Goal: Task Accomplishment & Management: Use online tool/utility

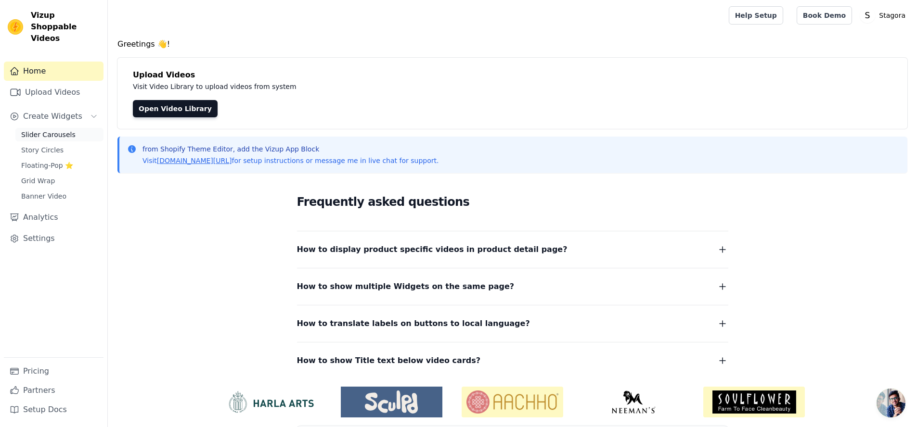
click at [63, 130] on span "Slider Carousels" at bounding box center [48, 135] width 54 height 10
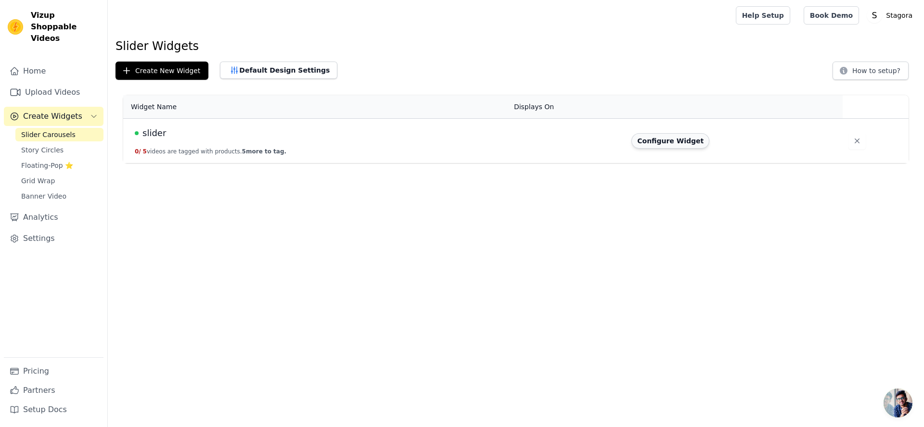
click at [669, 145] on button "Configure Widget" at bounding box center [671, 140] width 78 height 15
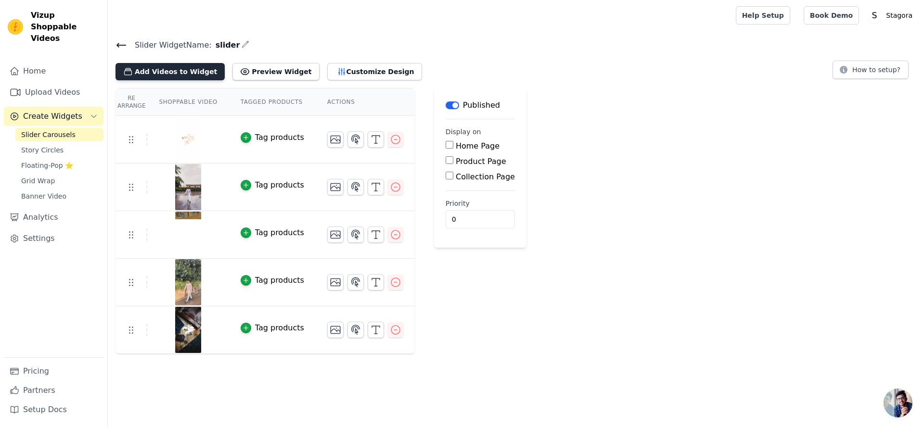
click at [172, 75] on button "Add Videos to Widget" at bounding box center [170, 71] width 109 height 17
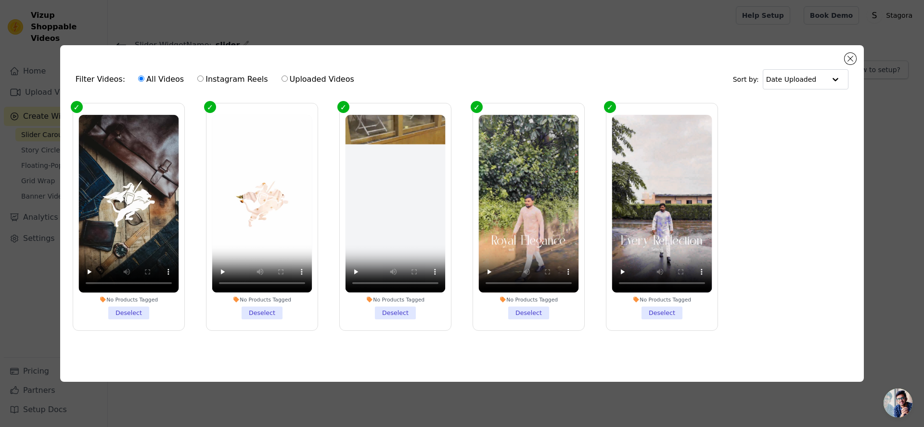
click at [130, 311] on li "No Products Tagged Deselect" at bounding box center [128, 217] width 100 height 205
click at [0, 0] on input "No Products Tagged Deselect" at bounding box center [0, 0] width 0 height 0
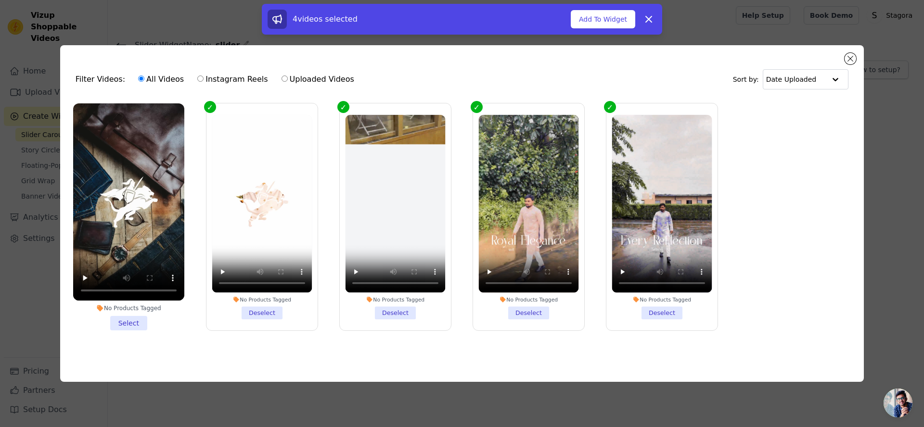
click at [671, 309] on li "No Products Tagged Deselect" at bounding box center [662, 217] width 100 height 205
click at [0, 0] on input "No Products Tagged Deselect" at bounding box center [0, 0] width 0 height 0
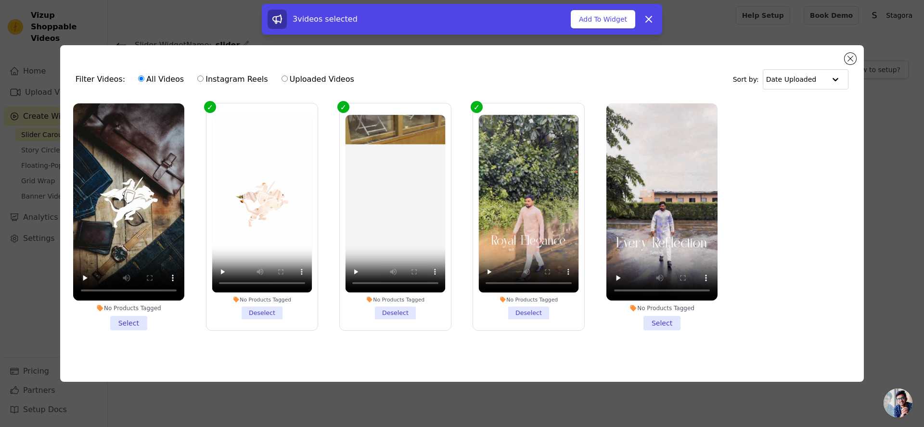
click at [648, 316] on li "No Products Tagged Select" at bounding box center [662, 218] width 111 height 228
click at [0, 0] on input "No Products Tagged Select" at bounding box center [0, 0] width 0 height 0
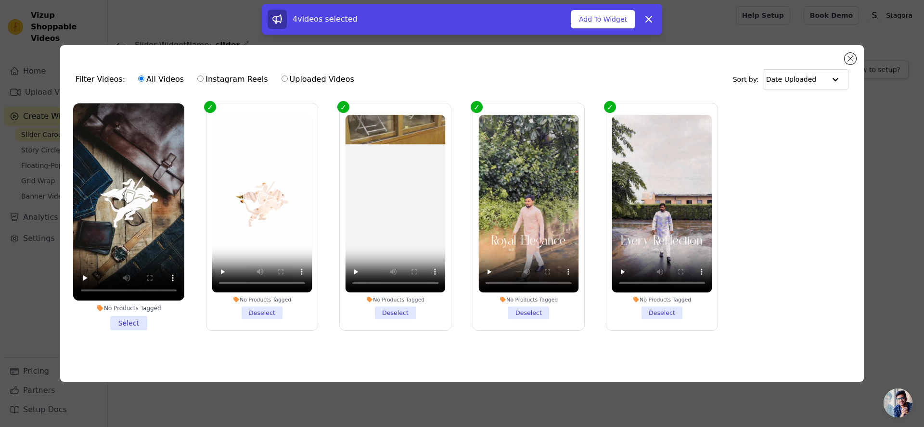
click at [276, 309] on li "No Products Tagged Deselect" at bounding box center [262, 217] width 100 height 205
click at [0, 0] on input "No Products Tagged Deselect" at bounding box center [0, 0] width 0 height 0
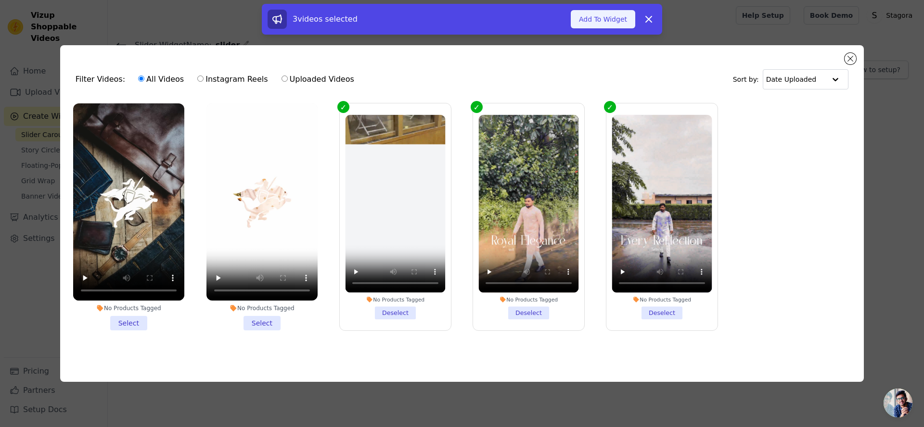
click at [599, 16] on button "Add To Widget" at bounding box center [603, 19] width 65 height 18
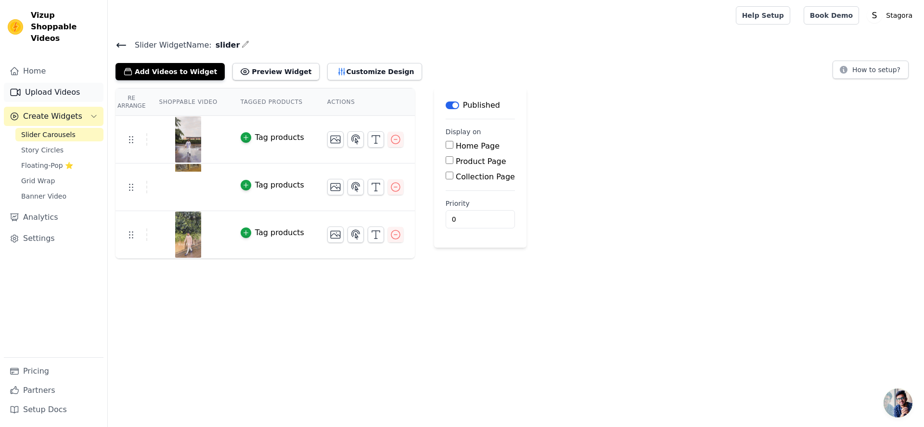
click at [63, 85] on link "Upload Videos" at bounding box center [54, 92] width 100 height 19
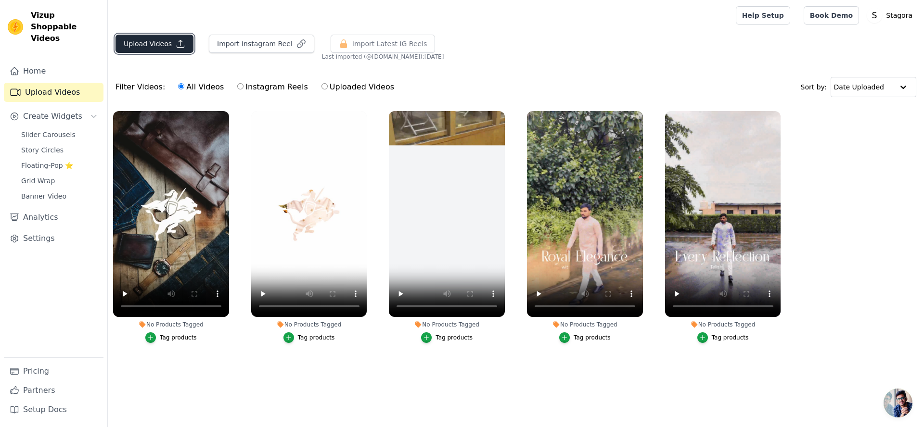
click at [127, 47] on button "Upload Videos" at bounding box center [155, 44] width 78 height 18
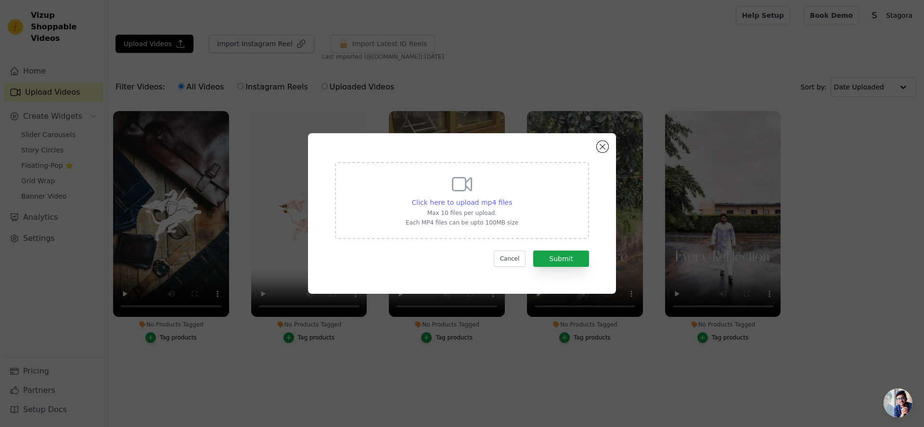
click at [428, 205] on span "Click here to upload mp4 files" at bounding box center [462, 203] width 101 height 8
click at [512, 198] on input "Click here to upload mp4 files Max 10 files per upload. Each MP4 files can be u…" at bounding box center [512, 197] width 0 height 0
click at [605, 149] on button "Close modal" at bounding box center [603, 147] width 12 height 12
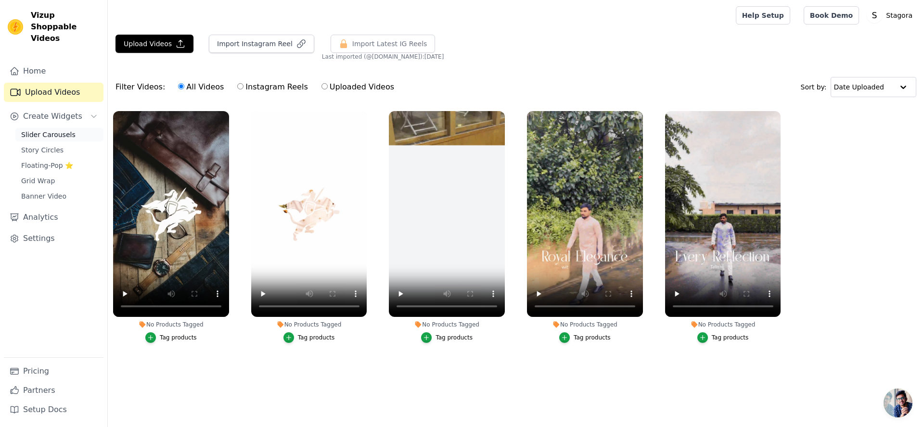
click at [70, 130] on span "Slider Carousels" at bounding box center [48, 135] width 54 height 10
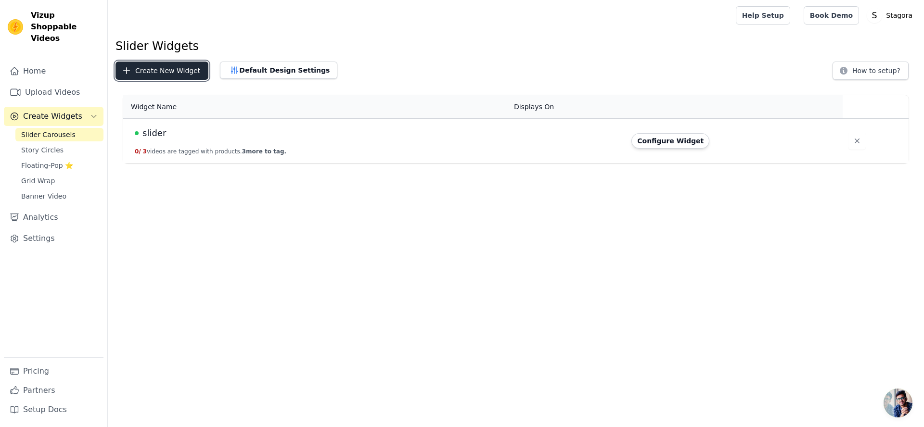
click at [157, 73] on button "Create New Widget" at bounding box center [162, 71] width 93 height 18
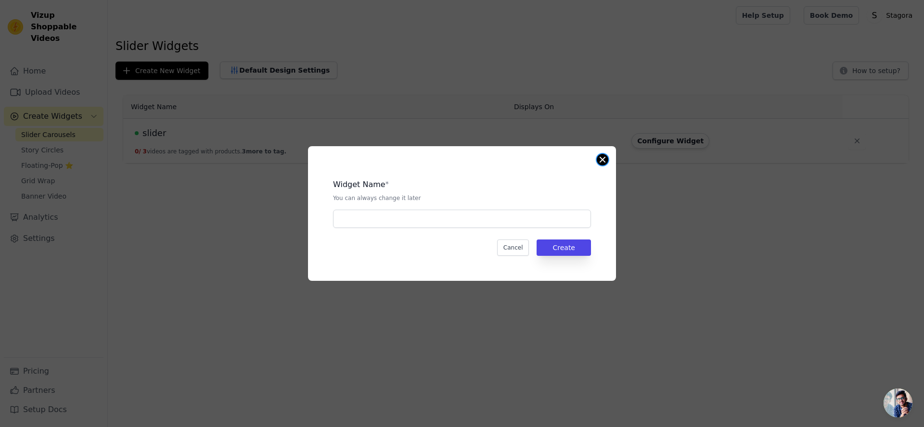
click at [601, 162] on button "Close modal" at bounding box center [603, 160] width 12 height 12
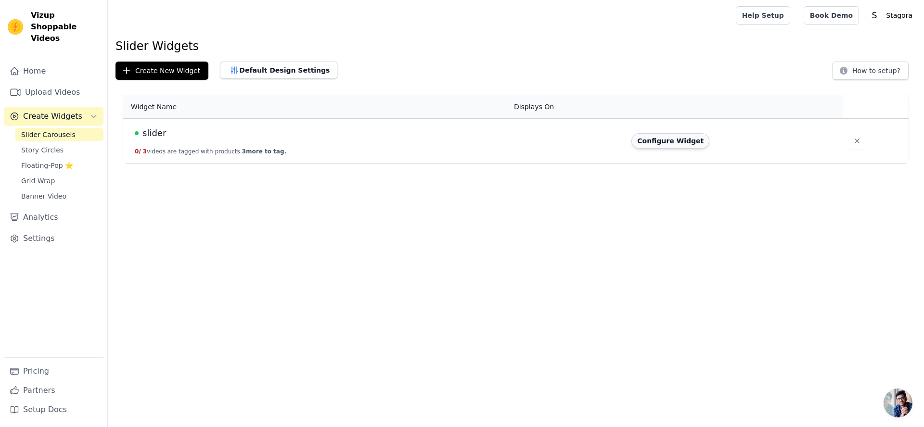
click at [670, 146] on button "Configure Widget" at bounding box center [671, 140] width 78 height 15
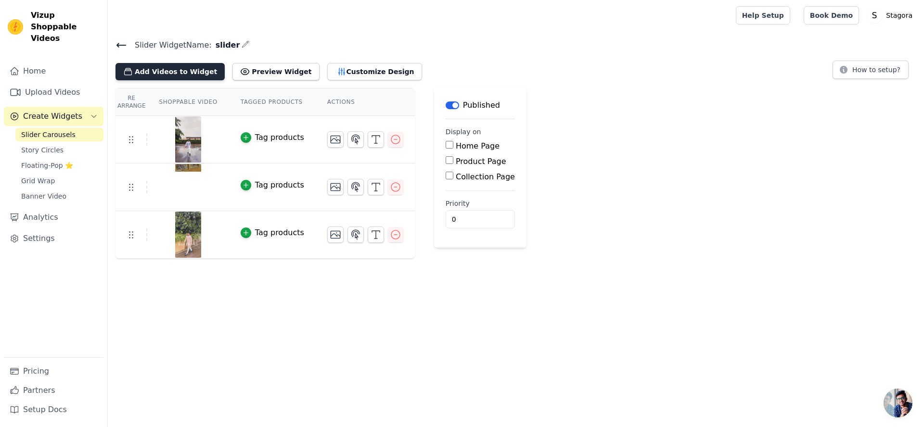
click at [193, 78] on button "Add Videos to Widget" at bounding box center [170, 71] width 109 height 17
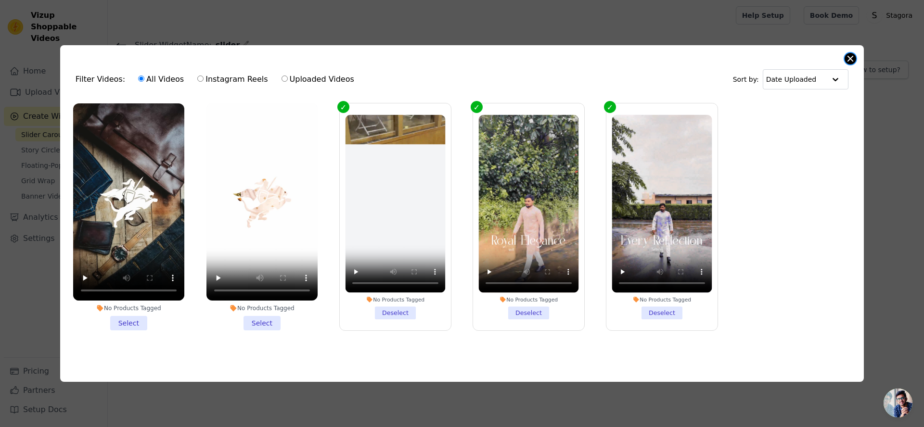
click at [855, 55] on button "Close modal" at bounding box center [851, 59] width 12 height 12
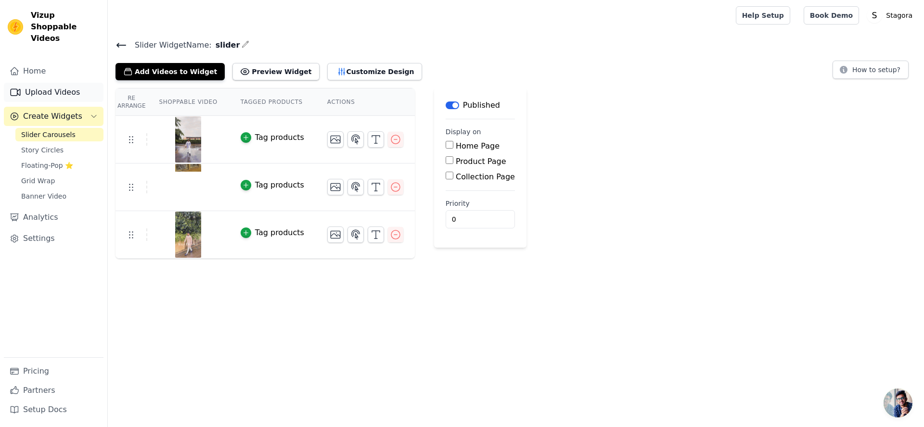
click at [27, 83] on link "Upload Videos" at bounding box center [54, 92] width 100 height 19
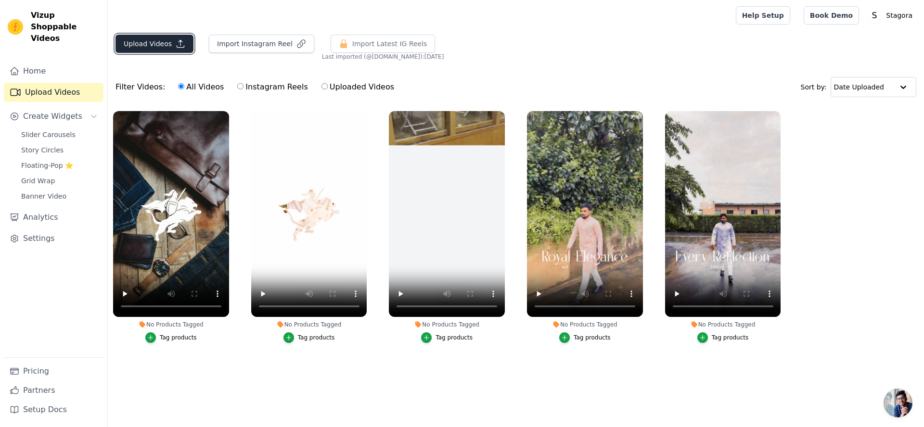
click at [155, 44] on button "Upload Videos" at bounding box center [155, 44] width 78 height 18
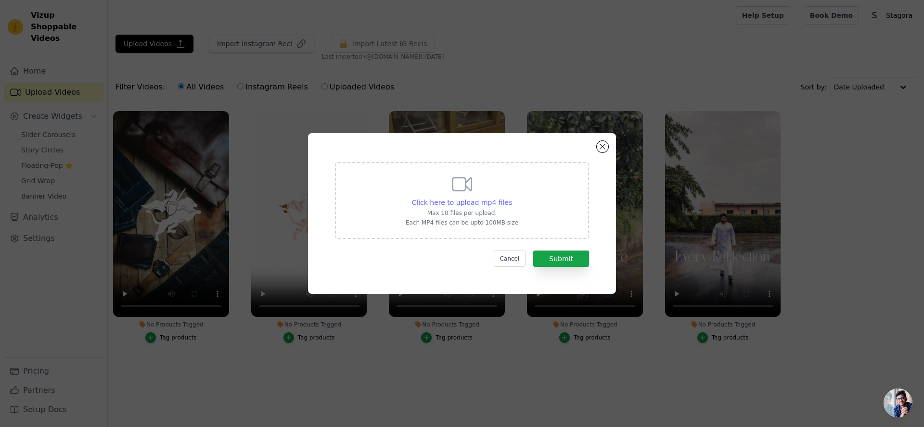
click at [456, 204] on span "Click here to upload mp4 files" at bounding box center [462, 203] width 101 height 8
click at [512, 198] on input "Click here to upload mp4 files Max 10 files per upload. Each MP4 files can be u…" at bounding box center [512, 197] width 0 height 0
type input "C:\fakepath\Reel-03.mp4"
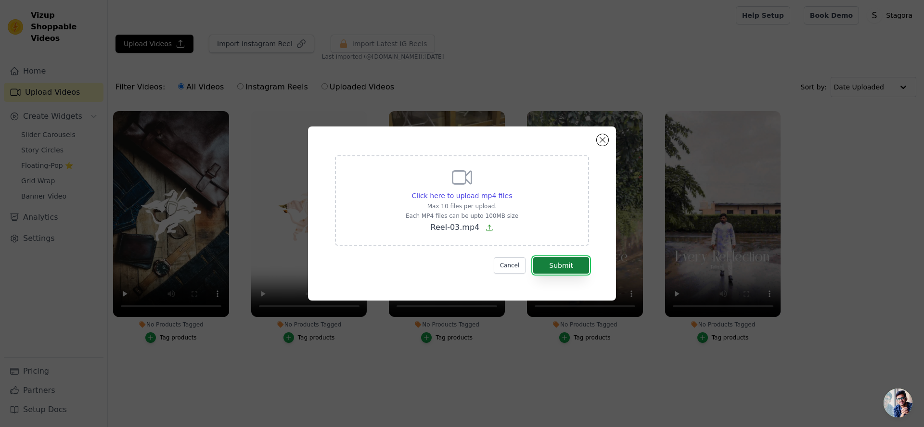
click at [571, 267] on button "Submit" at bounding box center [561, 266] width 56 height 16
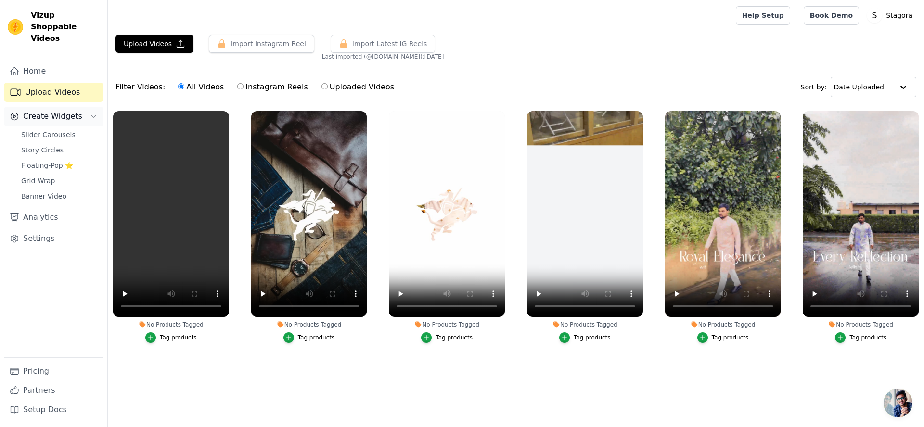
click at [55, 111] on span "Create Widgets" at bounding box center [52, 117] width 59 height 12
click at [58, 130] on span "Slider Carousels" at bounding box center [48, 135] width 54 height 10
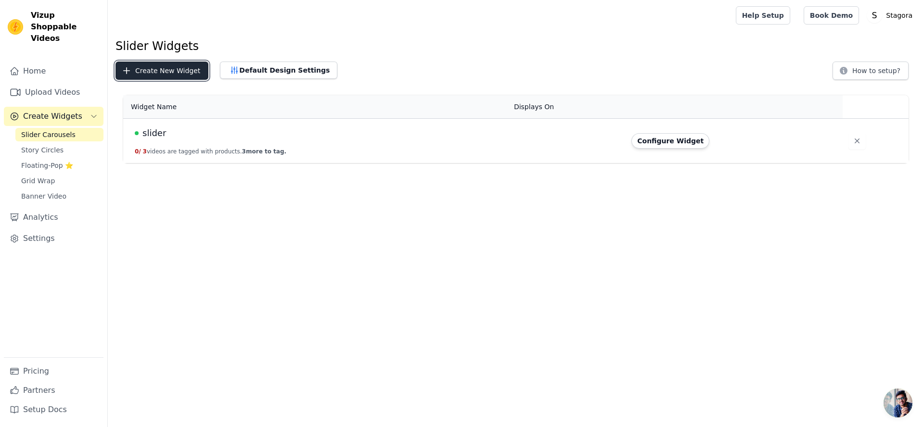
click at [169, 67] on button "Create New Widget" at bounding box center [162, 71] width 93 height 18
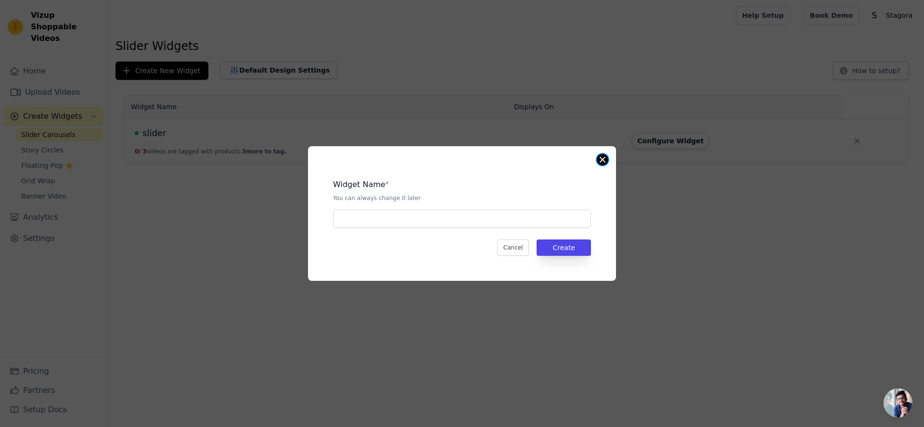
click at [601, 158] on button "Close modal" at bounding box center [603, 160] width 12 height 12
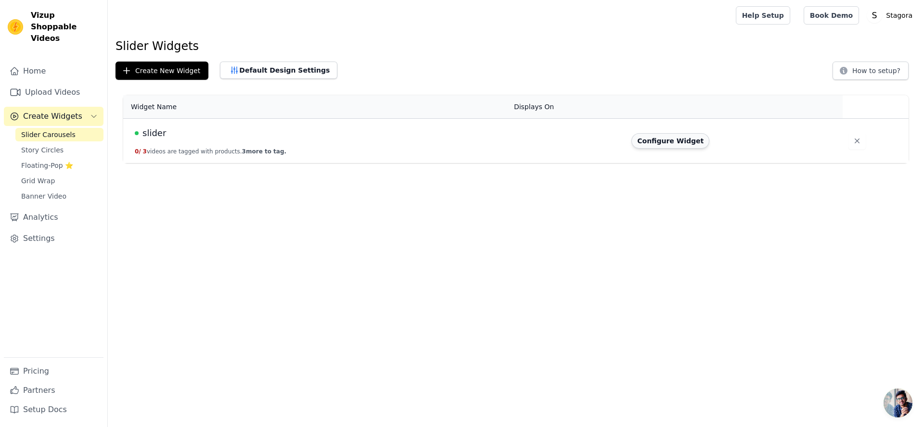
click at [678, 137] on button "Configure Widget" at bounding box center [671, 140] width 78 height 15
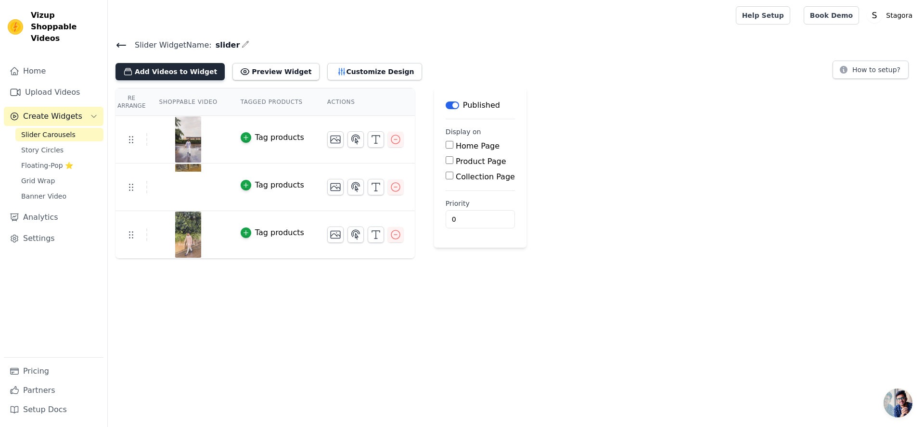
click at [168, 67] on button "Add Videos to Widget" at bounding box center [170, 71] width 109 height 17
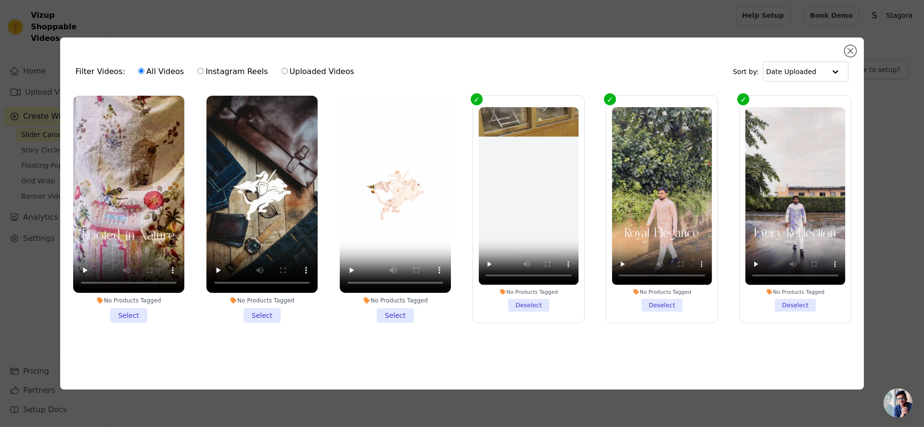
click at [121, 314] on li "No Products Tagged Select" at bounding box center [128, 210] width 111 height 228
click at [0, 0] on input "No Products Tagged Select" at bounding box center [0, 0] width 0 height 0
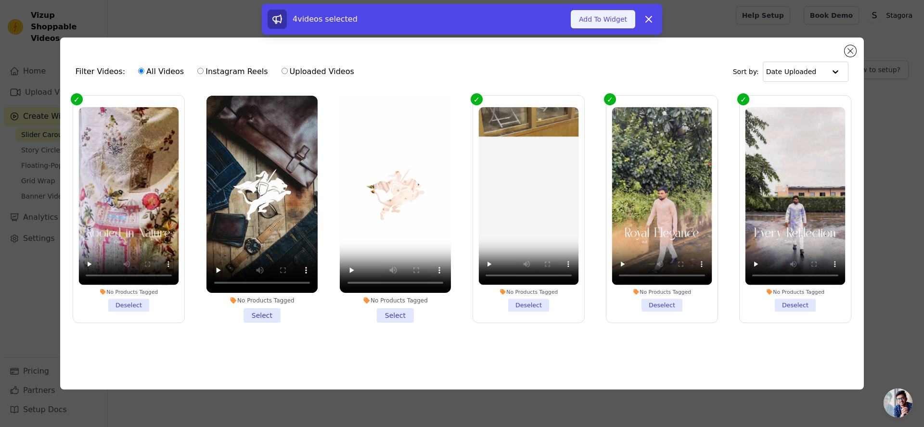
click at [614, 23] on button "Add To Widget" at bounding box center [603, 19] width 65 height 18
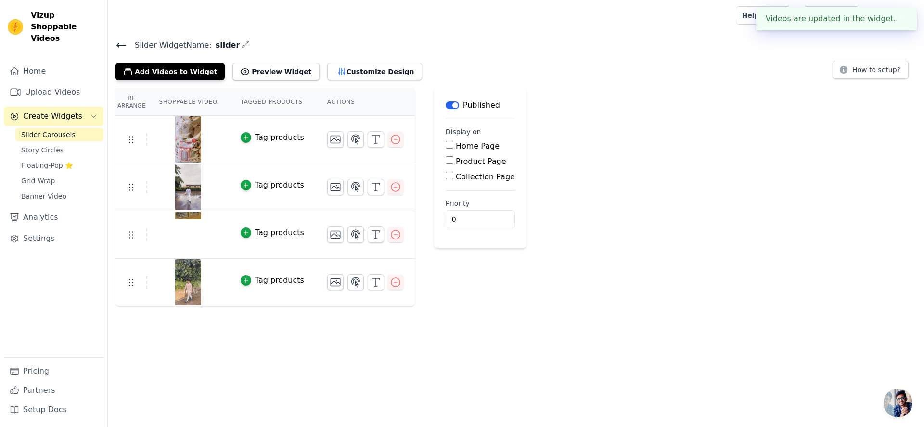
click at [781, 72] on div "Add Videos to Widget Preview Widget Customize Design How to setup?" at bounding box center [516, 69] width 801 height 21
click at [899, 18] on button "✖" at bounding box center [901, 19] width 11 height 12
